Goal: Task Accomplishment & Management: Manage account settings

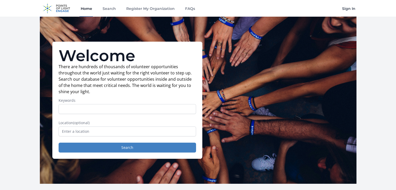
click at [348, 7] on link "Sign In" at bounding box center [348, 8] width 15 height 17
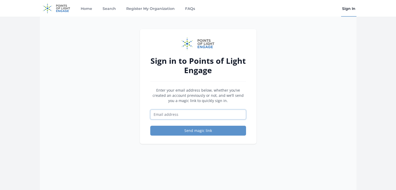
click at [185, 112] on input "Email address" at bounding box center [198, 115] width 96 height 10
type input "emondaymfon@gmail.com"
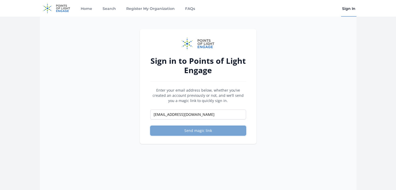
click at [192, 131] on button "Send magic link" at bounding box center [198, 131] width 96 height 10
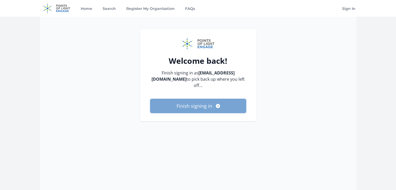
click at [185, 102] on button "Finish signing in" at bounding box center [198, 106] width 96 height 14
click at [212, 102] on button "Finish signing in" at bounding box center [198, 106] width 96 height 14
